Goal: Find specific page/section: Find specific page/section

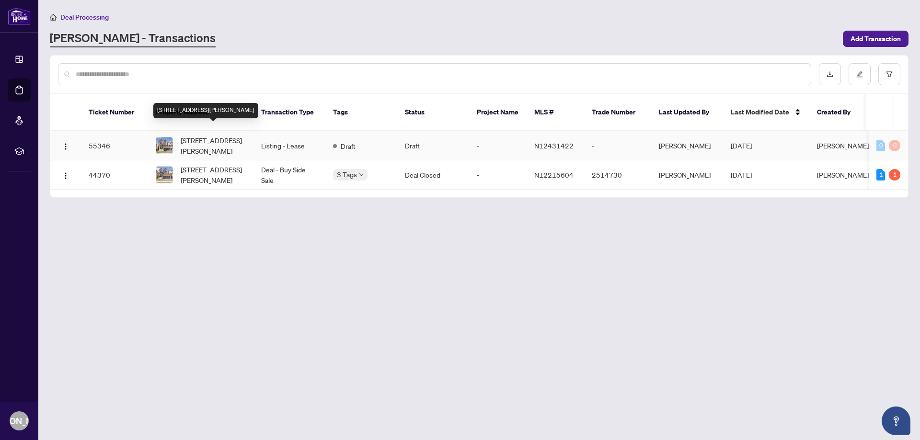
click at [218, 135] on span "[STREET_ADDRESS][PERSON_NAME]" at bounding box center [213, 145] width 65 height 21
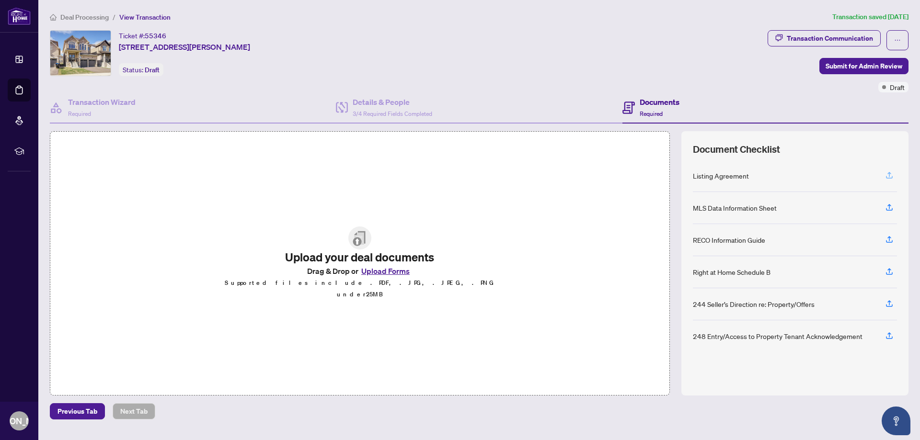
click at [890, 173] on icon "button" at bounding box center [889, 174] width 4 height 5
click at [727, 178] on div "Listing Agreement" at bounding box center [721, 176] width 56 height 11
click at [717, 201] on div "MLS Data Information Sheet" at bounding box center [795, 208] width 204 height 32
click at [724, 245] on div "RECO Information Guide" at bounding box center [795, 240] width 204 height 32
click at [724, 270] on div "Right at Home Schedule B" at bounding box center [732, 272] width 78 height 11
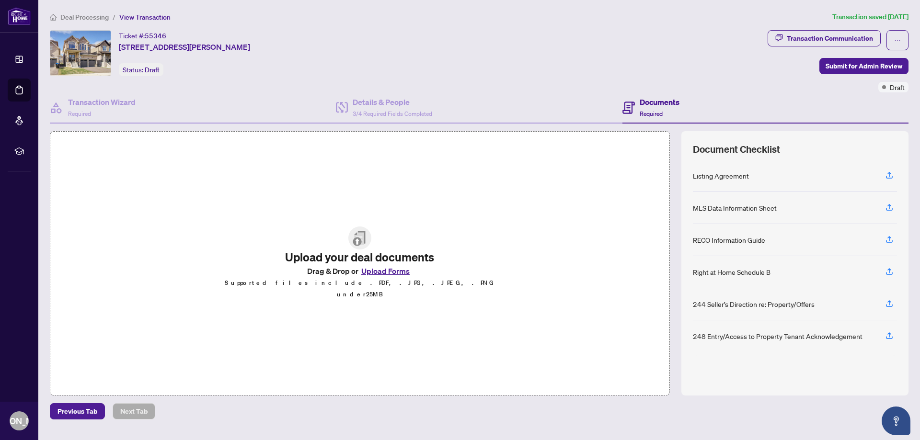
click at [722, 300] on div "244 Seller’s Direction re: Property/Offers" at bounding box center [754, 304] width 122 height 11
click at [732, 340] on div "248 Entry/Access to Property Tenant Acknowledgement" at bounding box center [778, 336] width 170 height 11
click at [889, 274] on icon "button" at bounding box center [889, 271] width 9 height 9
